Goal: Find specific page/section: Find specific page/section

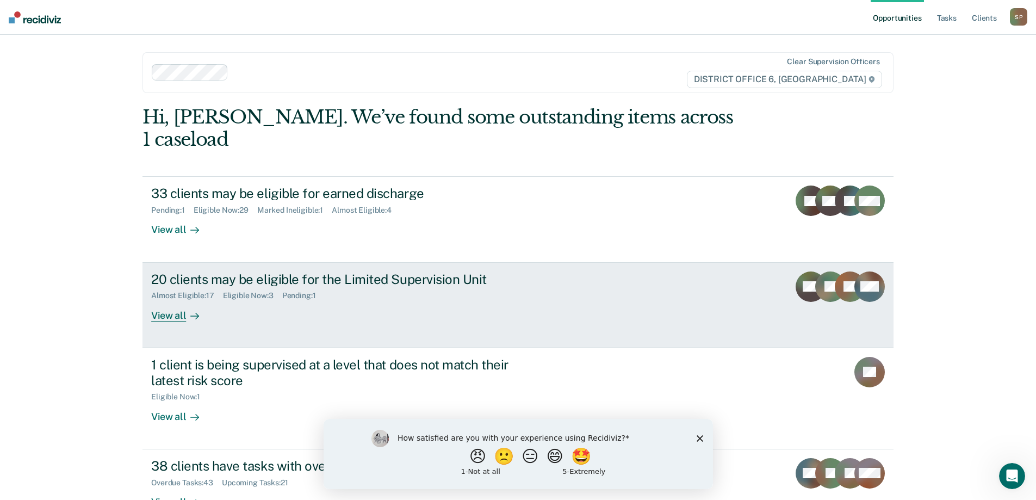
scroll to position [56, 0]
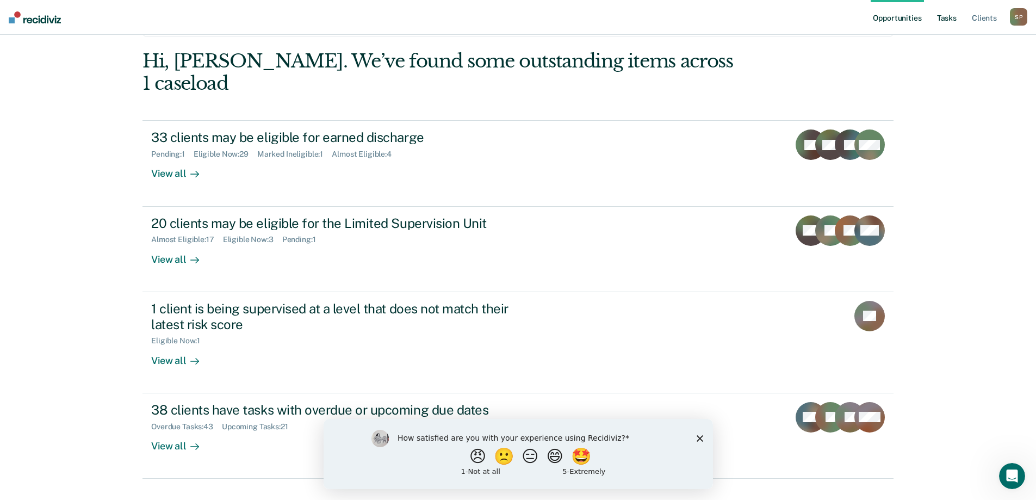
click at [942, 20] on link "Tasks" at bounding box center [947, 17] width 24 height 35
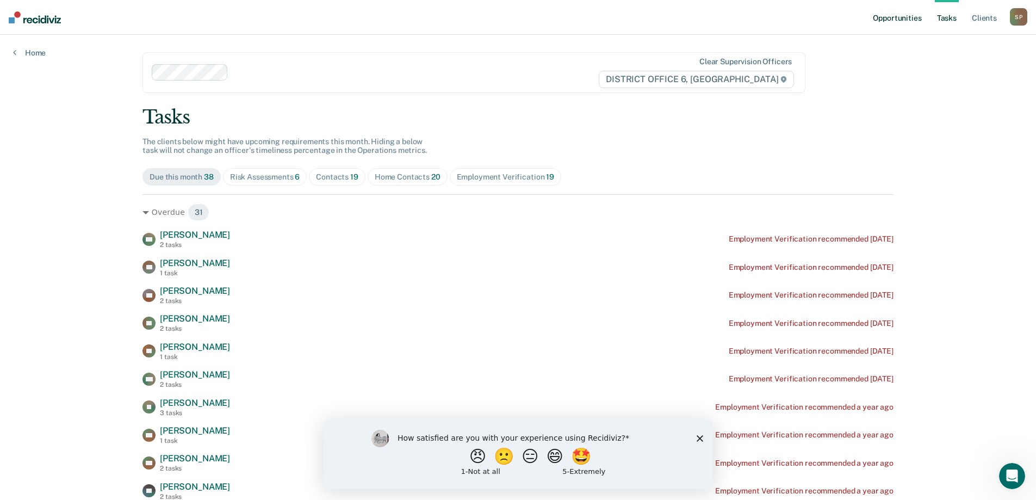
click at [898, 19] on link "Opportunities" at bounding box center [897, 17] width 53 height 35
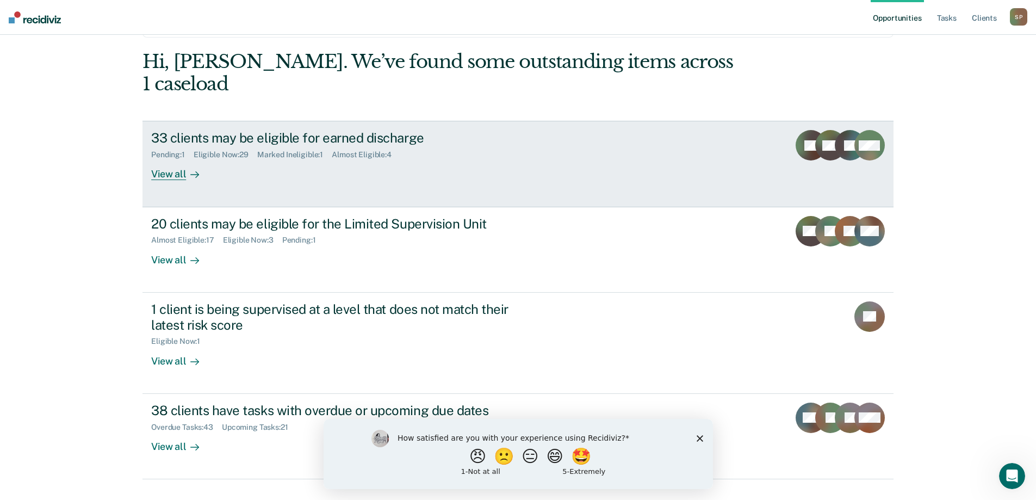
scroll to position [56, 0]
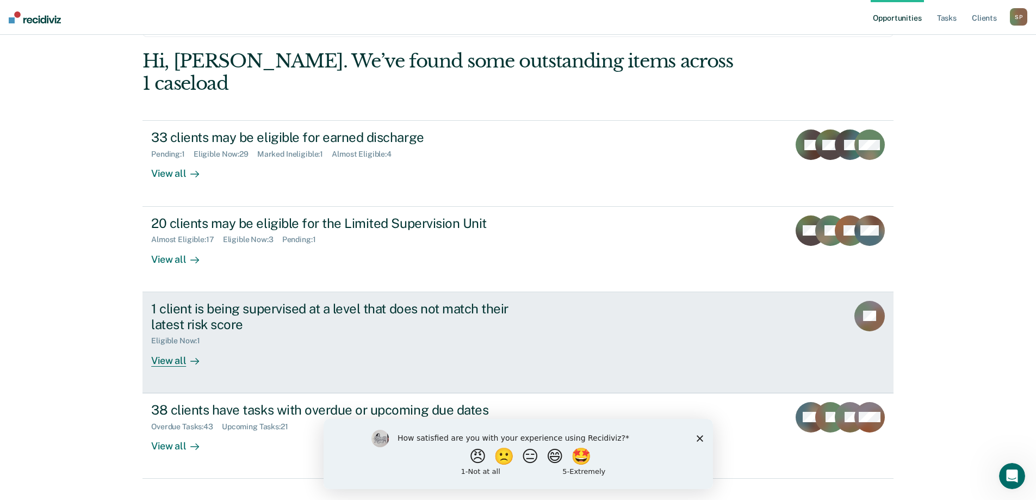
click at [186, 354] on div at bounding box center [192, 360] width 13 height 13
